Goal: Information Seeking & Learning: Understand process/instructions

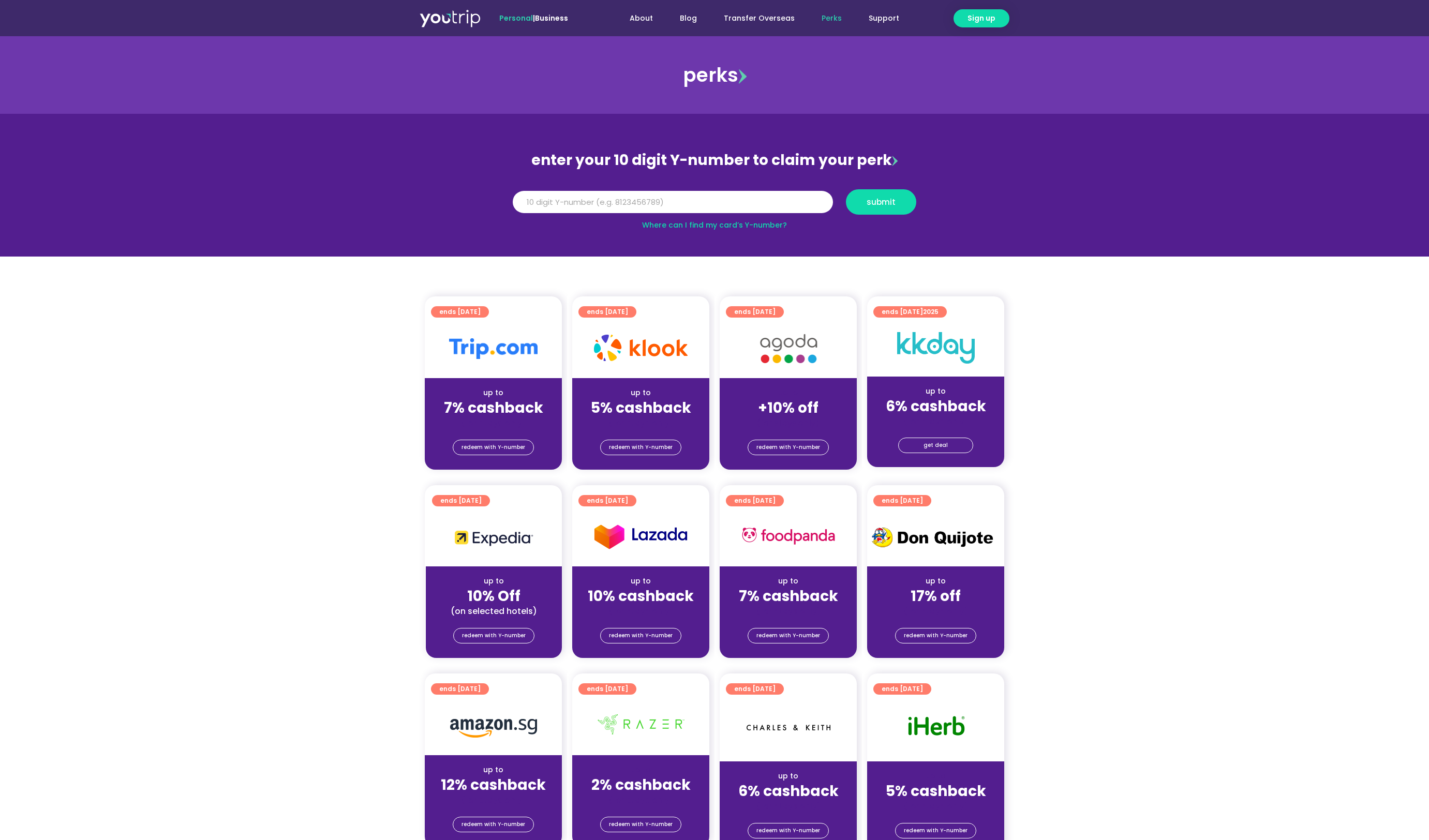
click at [621, 195] on input "Y Number" at bounding box center [673, 202] width 320 height 23
type input "8104415070"
click at [877, 198] on span "submit" at bounding box center [881, 202] width 29 height 8
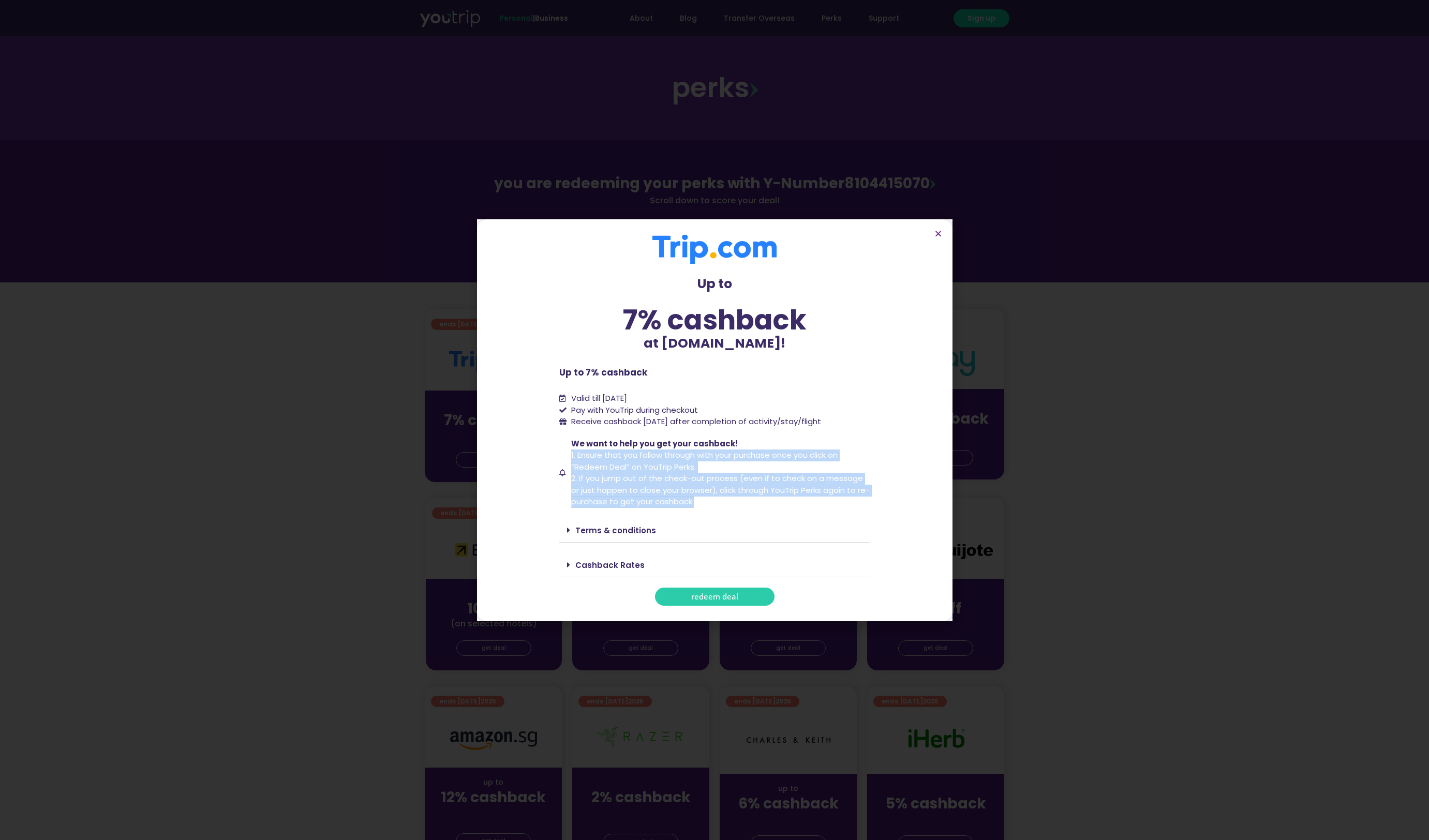
drag, startPoint x: 738, startPoint y: 501, endPoint x: 567, endPoint y: 458, distance: 176.3
click at [567, 458] on li "We want to help you get your cashback! 1. Ensure that you follow through with y…" at bounding box center [715, 473] width 311 height 70
copy span "1. Ensure that you follow through with your purchase once you click on “Redeem …"
click at [585, 427] on div "Up to 7% cashback at [DOMAIN_NAME]! Up to 7% cashback at [DOMAIN_NAME]! Up to 7…" at bounding box center [715, 420] width 311 height 371
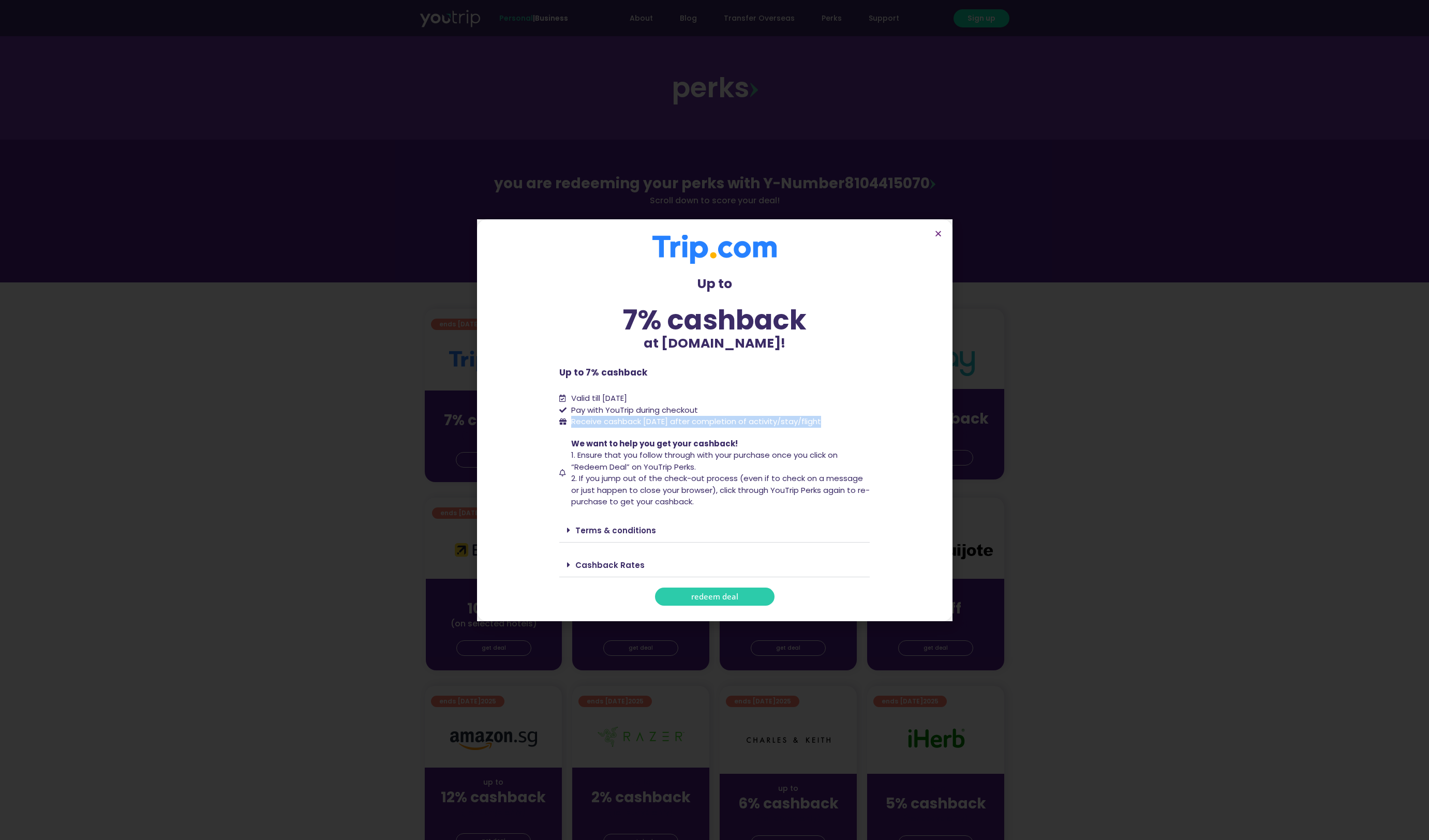
click at [585, 427] on div "Up to 7% cashback at [DOMAIN_NAME]! Up to 7% cashback at [DOMAIN_NAME]! Up to 7…" at bounding box center [715, 420] width 311 height 371
copy div "Receive cashback [DATE] after completion of activity/stay/flight"
click at [615, 533] on link "Terms & conditions" at bounding box center [615, 531] width 81 height 11
